Goal: Navigation & Orientation: Go to known website

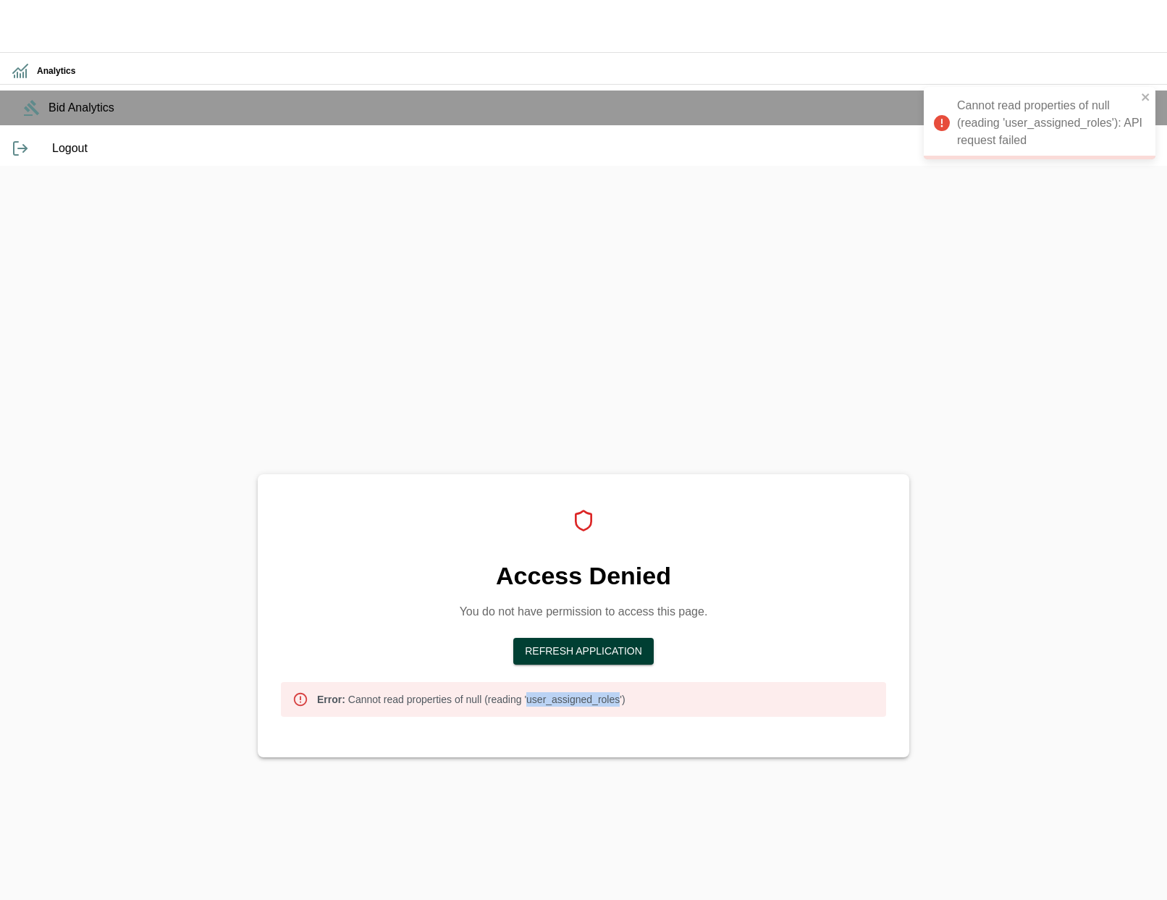
click at [610, 638] on button "Refresh Application" at bounding box center [583, 651] width 140 height 27
